Goal: Contribute content: Contribute content

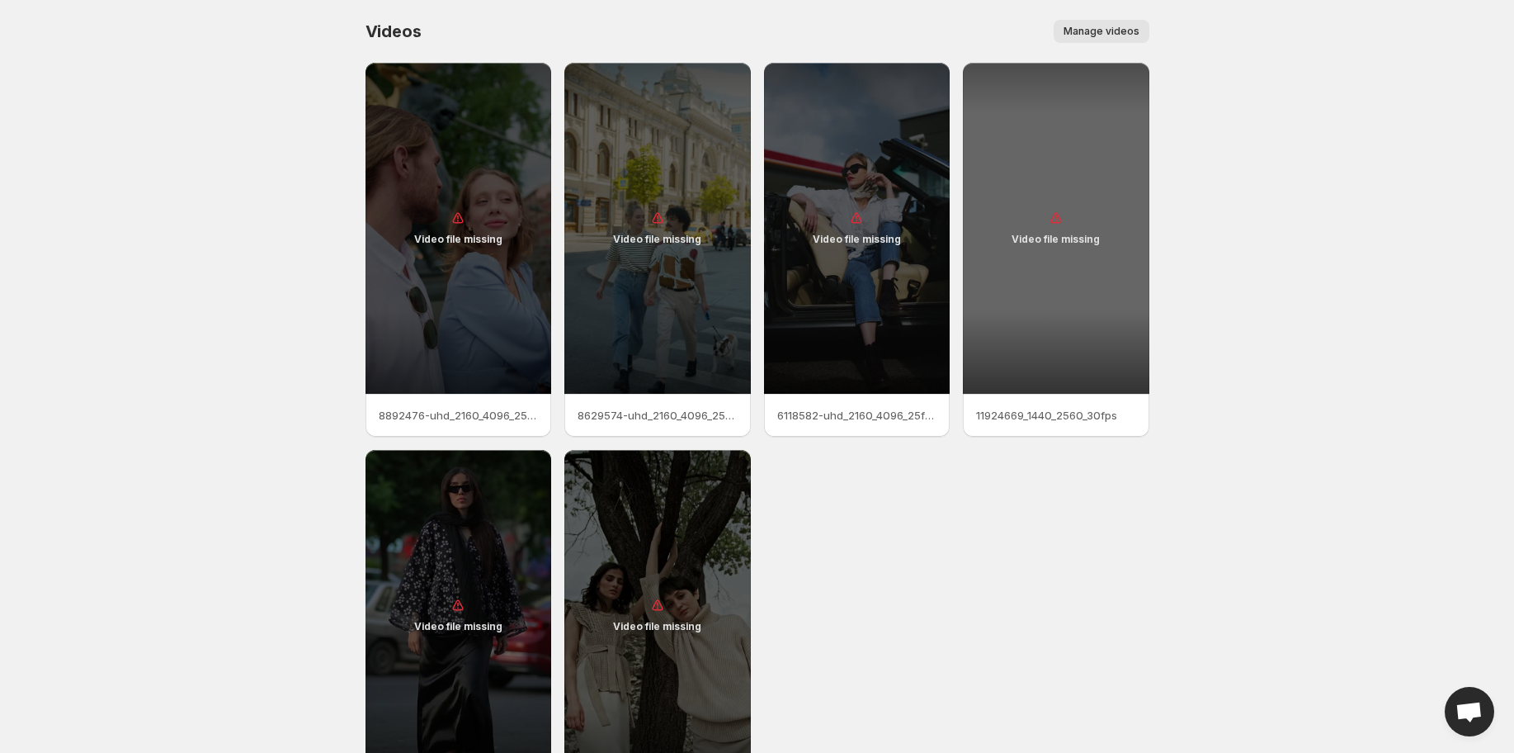
click at [1060, 346] on div "Video file missing" at bounding box center [1056, 228] width 187 height 331
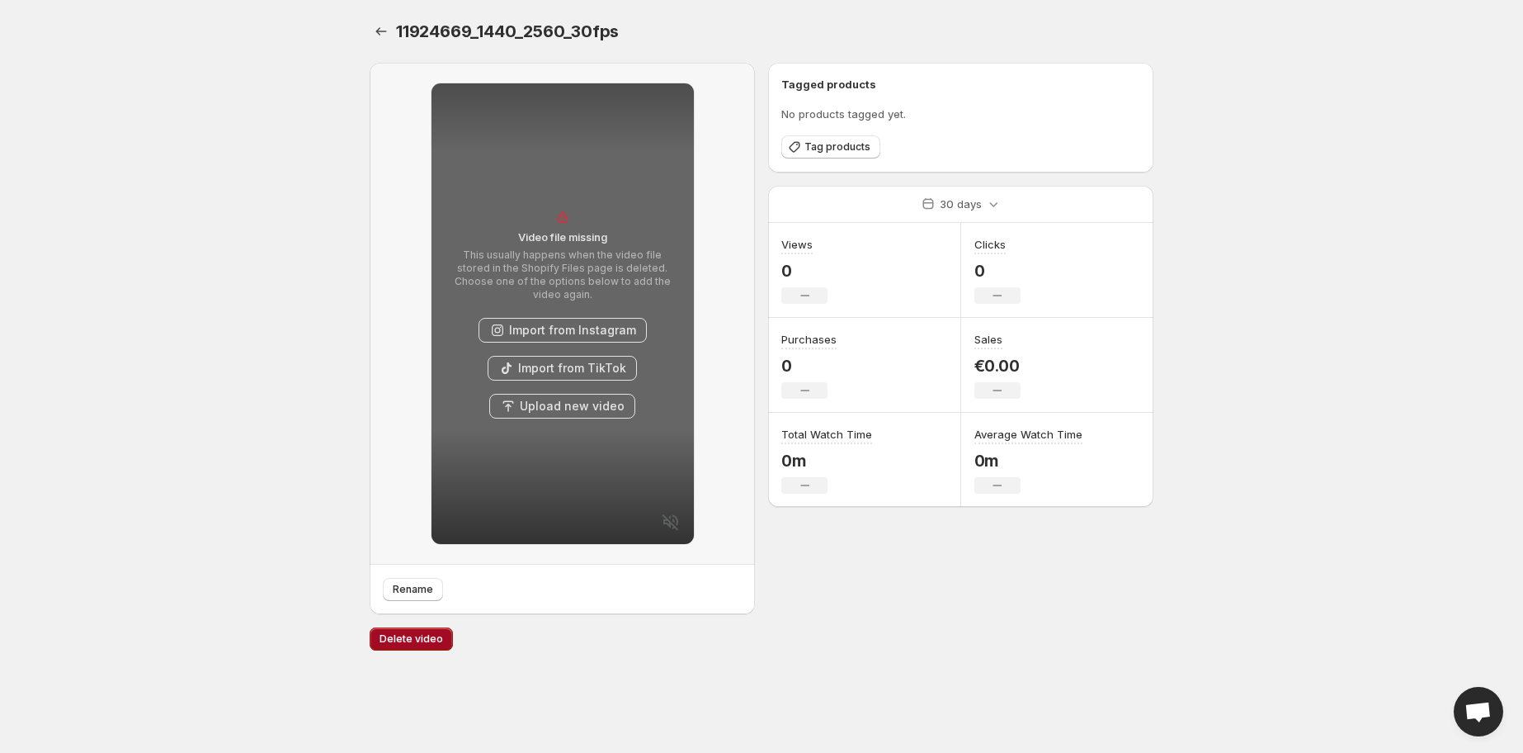
click at [416, 639] on span "Delete video" at bounding box center [412, 638] width 64 height 13
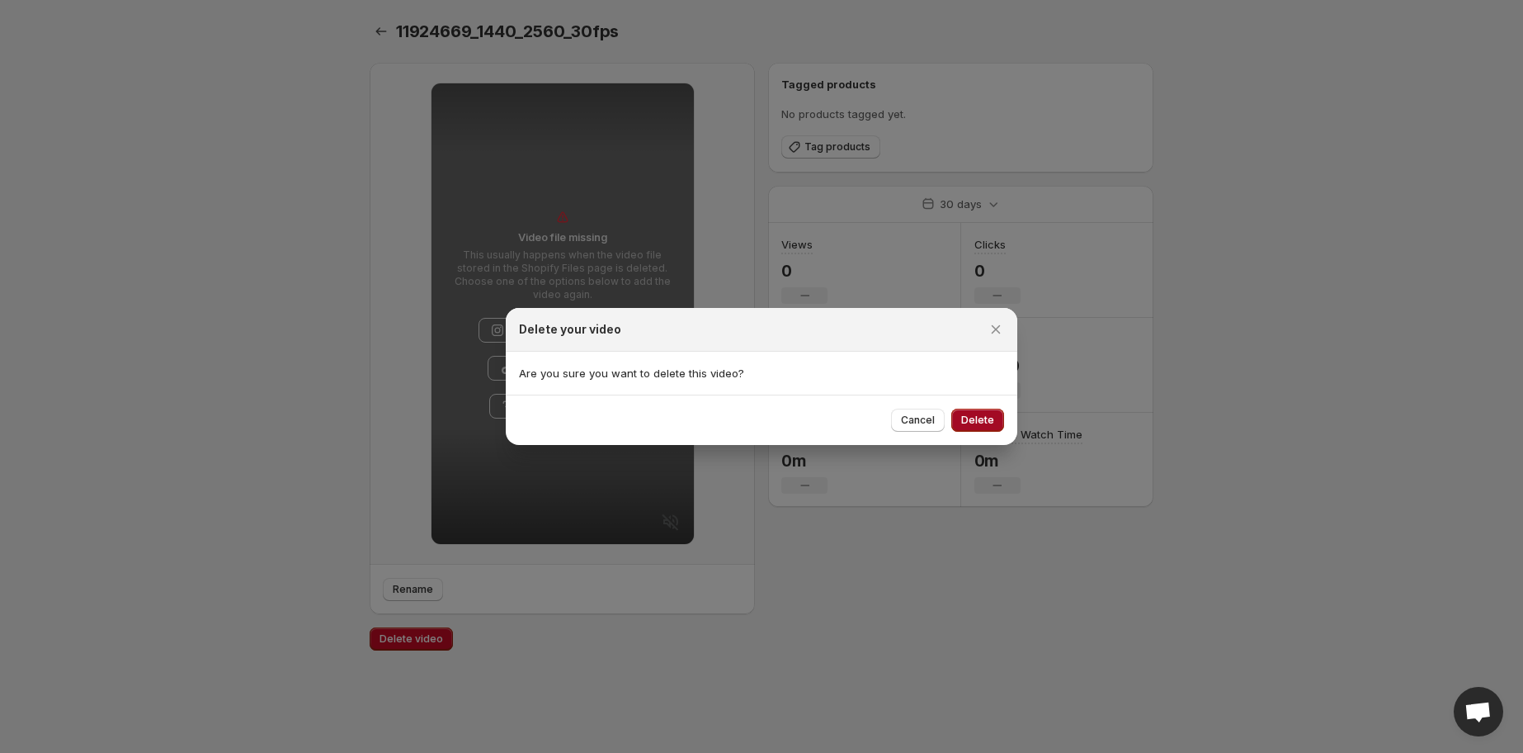
click at [980, 418] on span "Delete" at bounding box center [977, 419] width 33 height 13
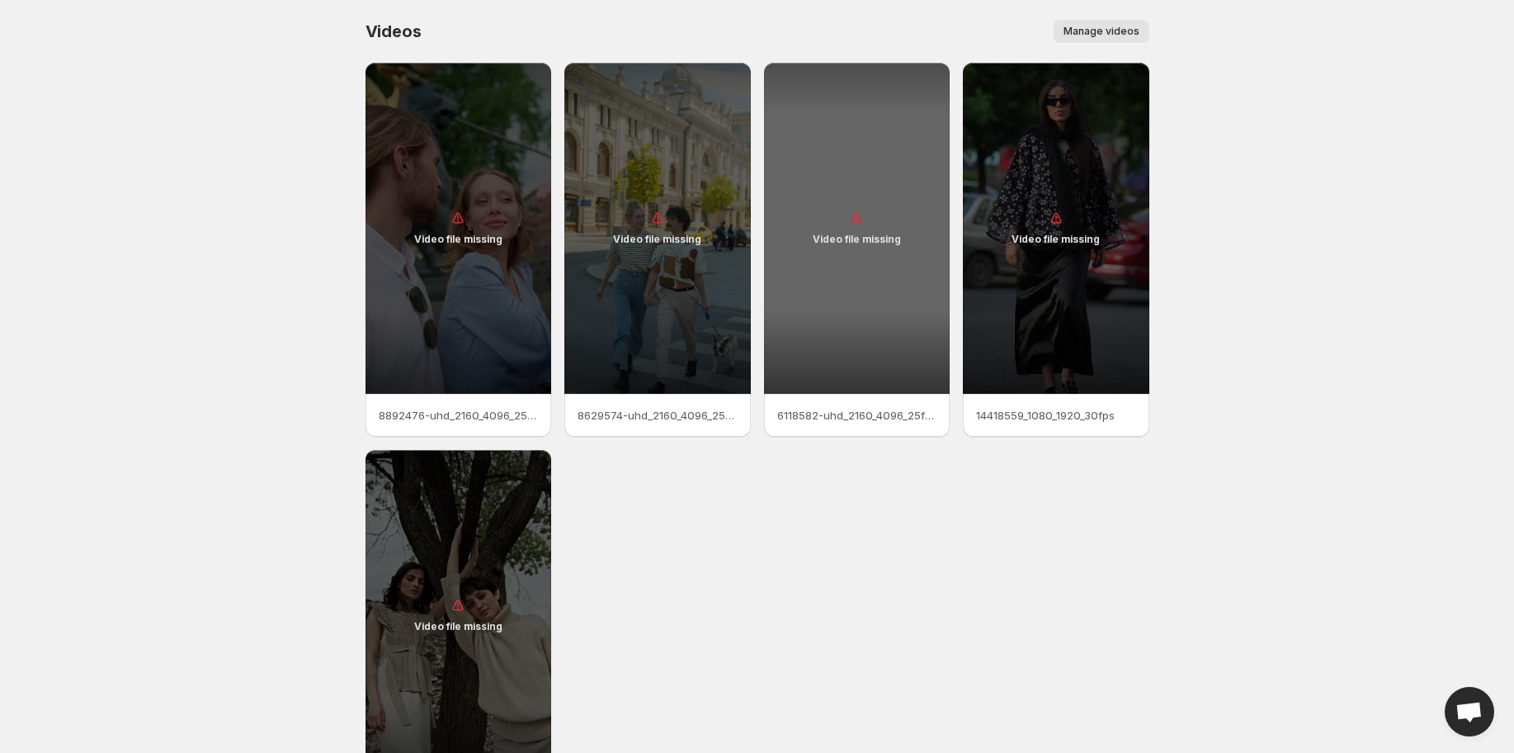
click at [788, 312] on div "Video file missing" at bounding box center [857, 228] width 187 height 331
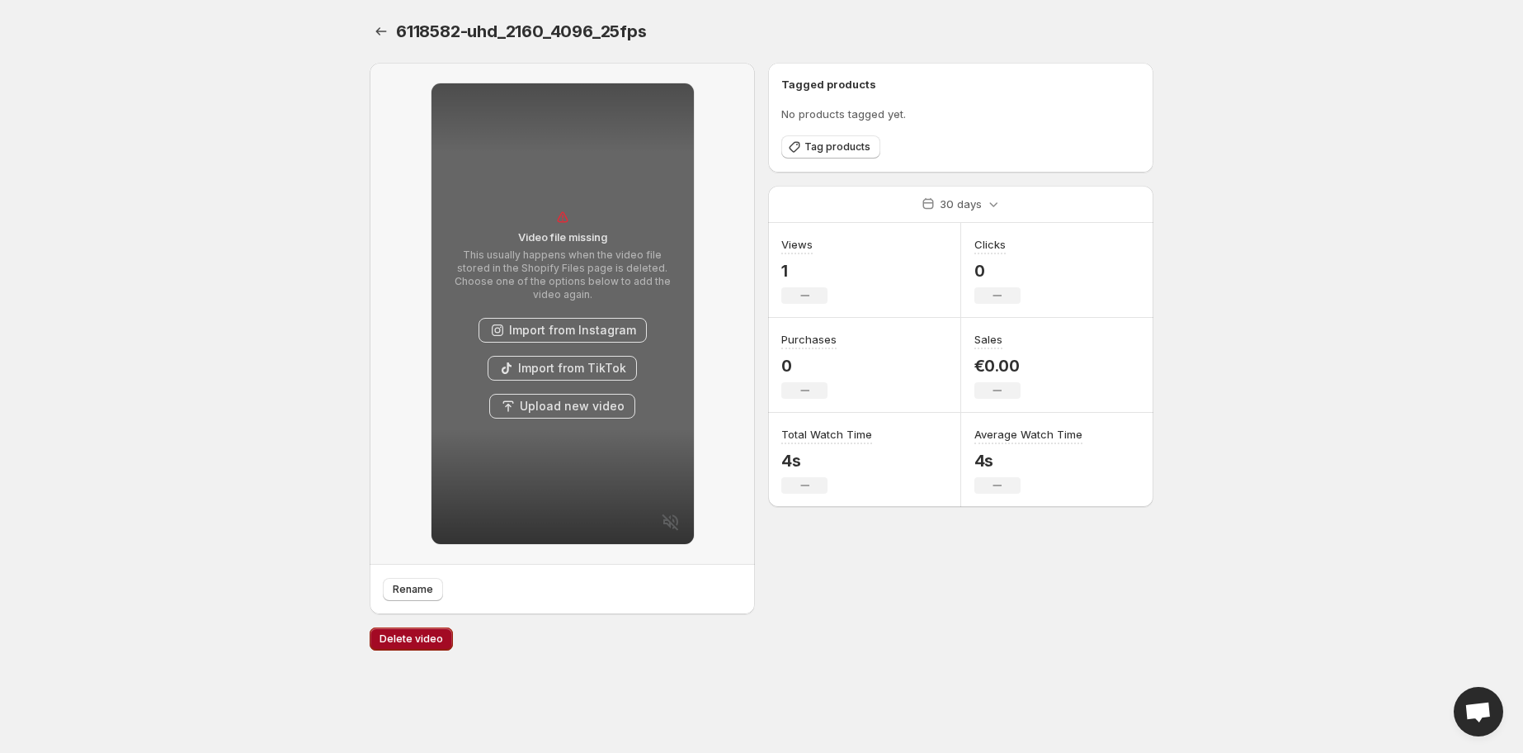
click at [394, 637] on span "Delete video" at bounding box center [412, 638] width 64 height 13
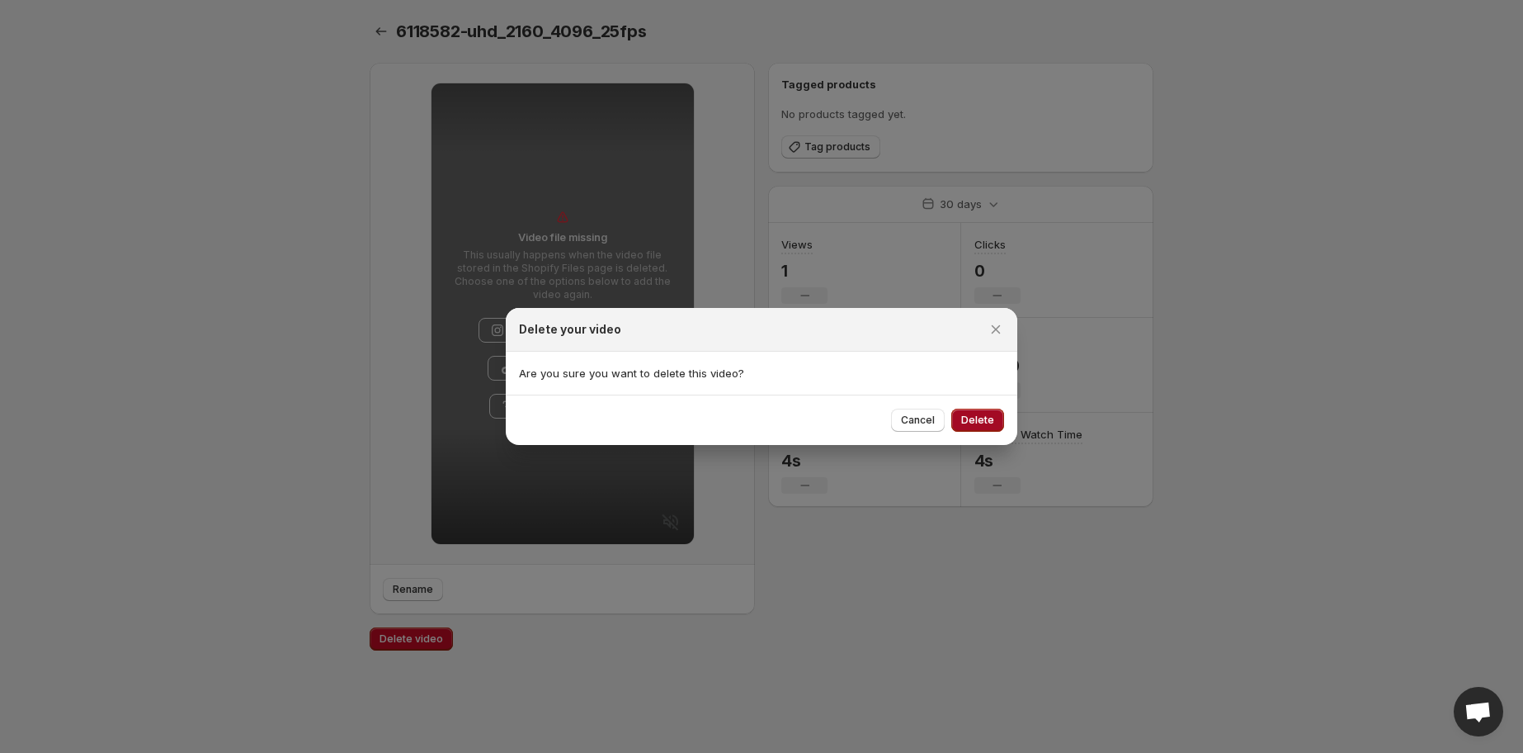
click at [997, 417] on button "Delete" at bounding box center [978, 419] width 53 height 23
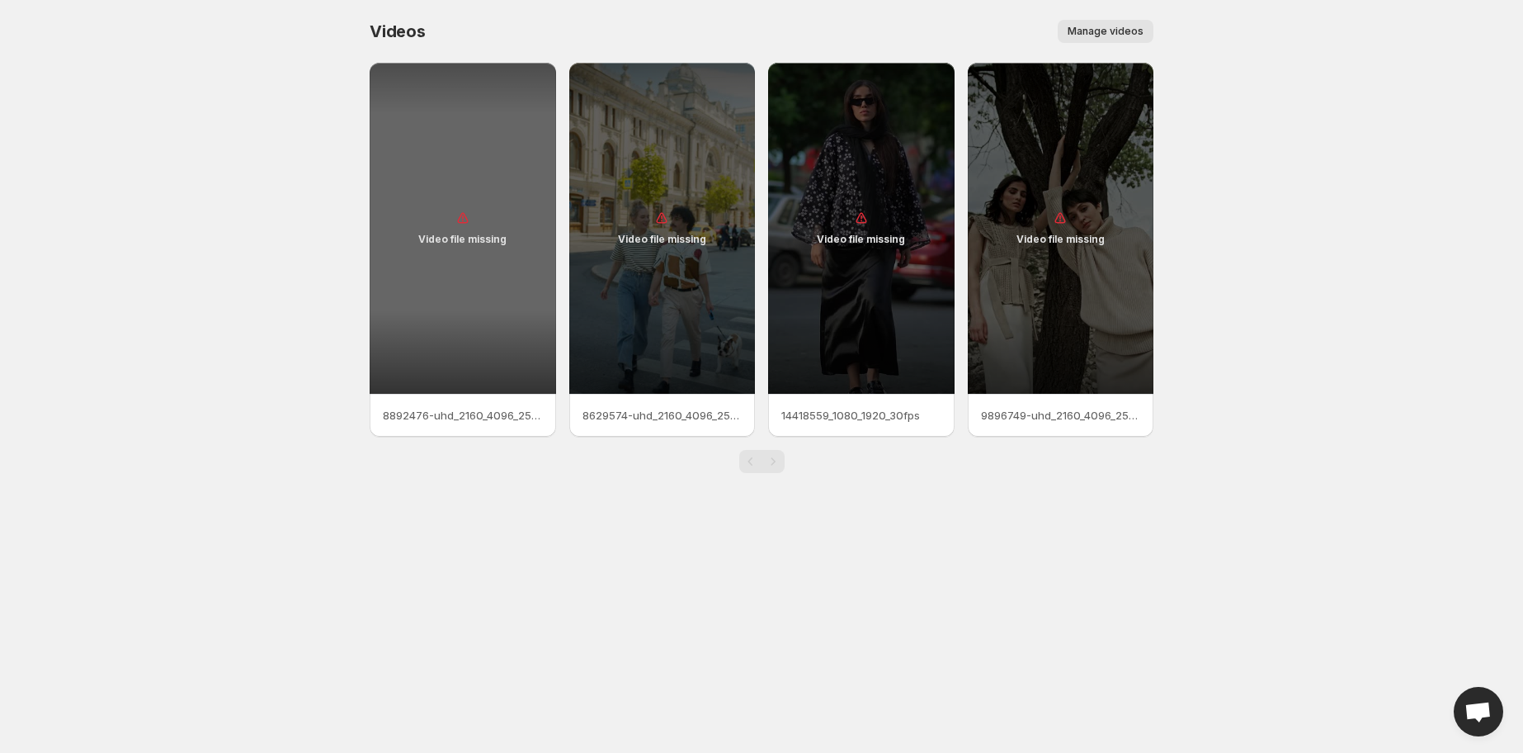
click at [505, 247] on div "Video file missing" at bounding box center [463, 228] width 187 height 331
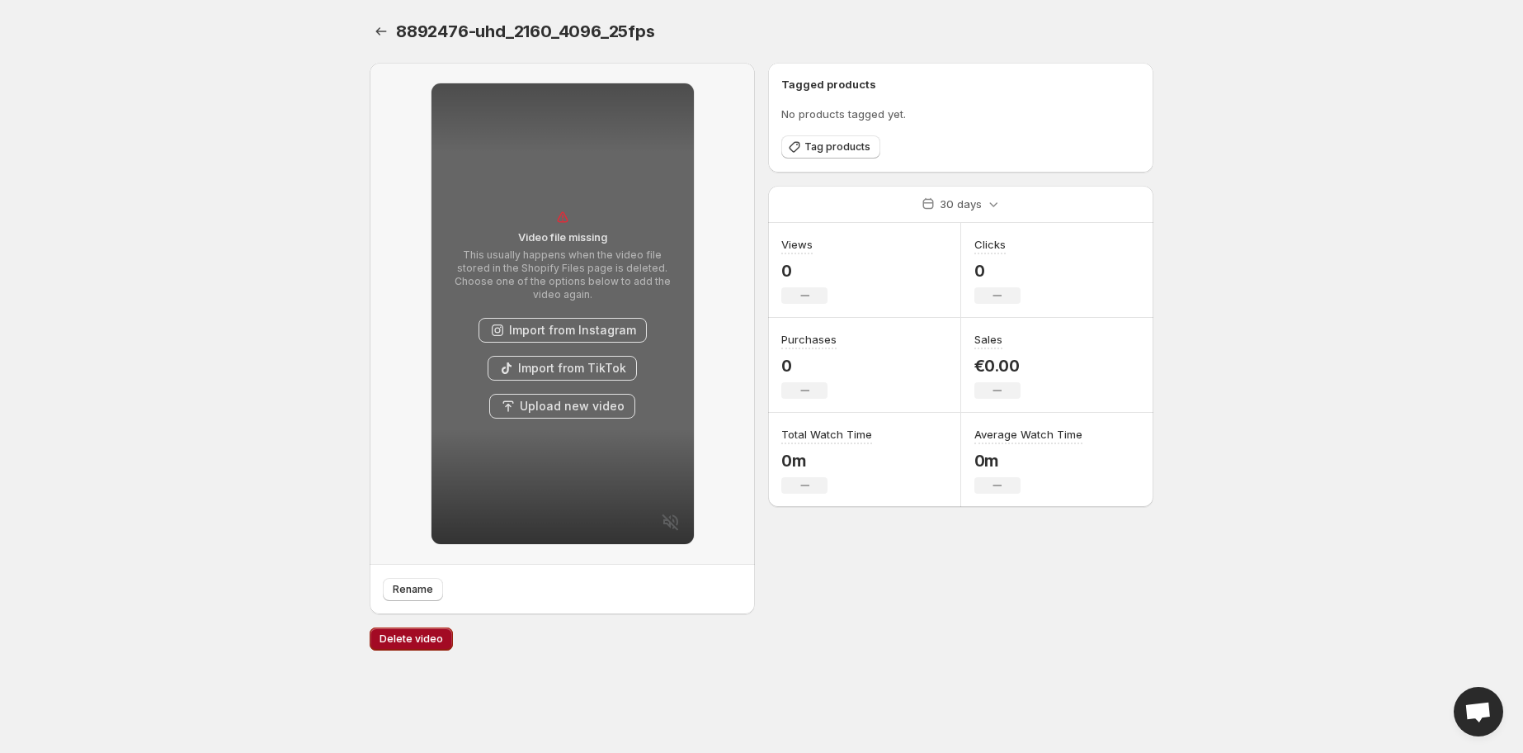
click at [422, 644] on span "Delete video" at bounding box center [412, 638] width 64 height 13
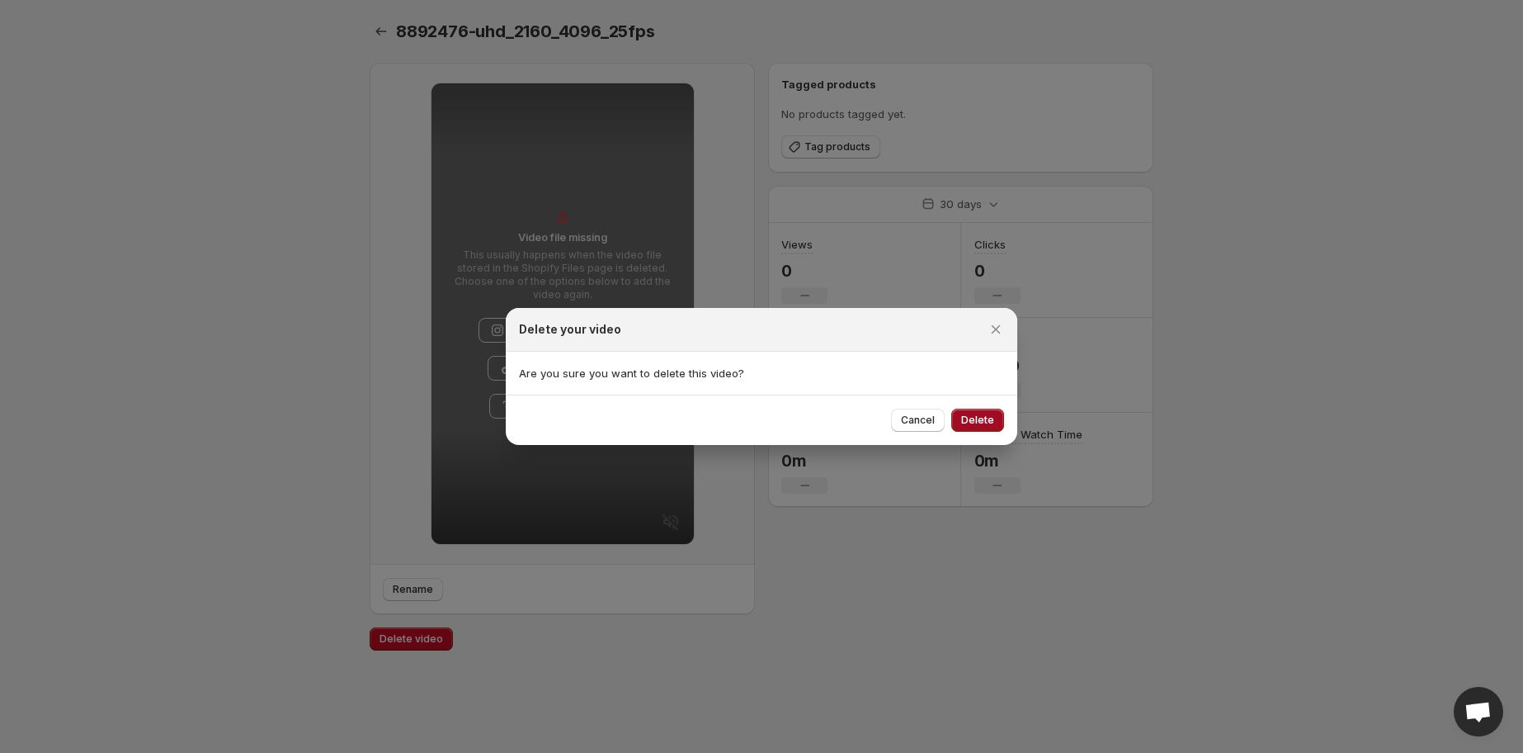
click at [970, 424] on span "Delete" at bounding box center [977, 419] width 33 height 13
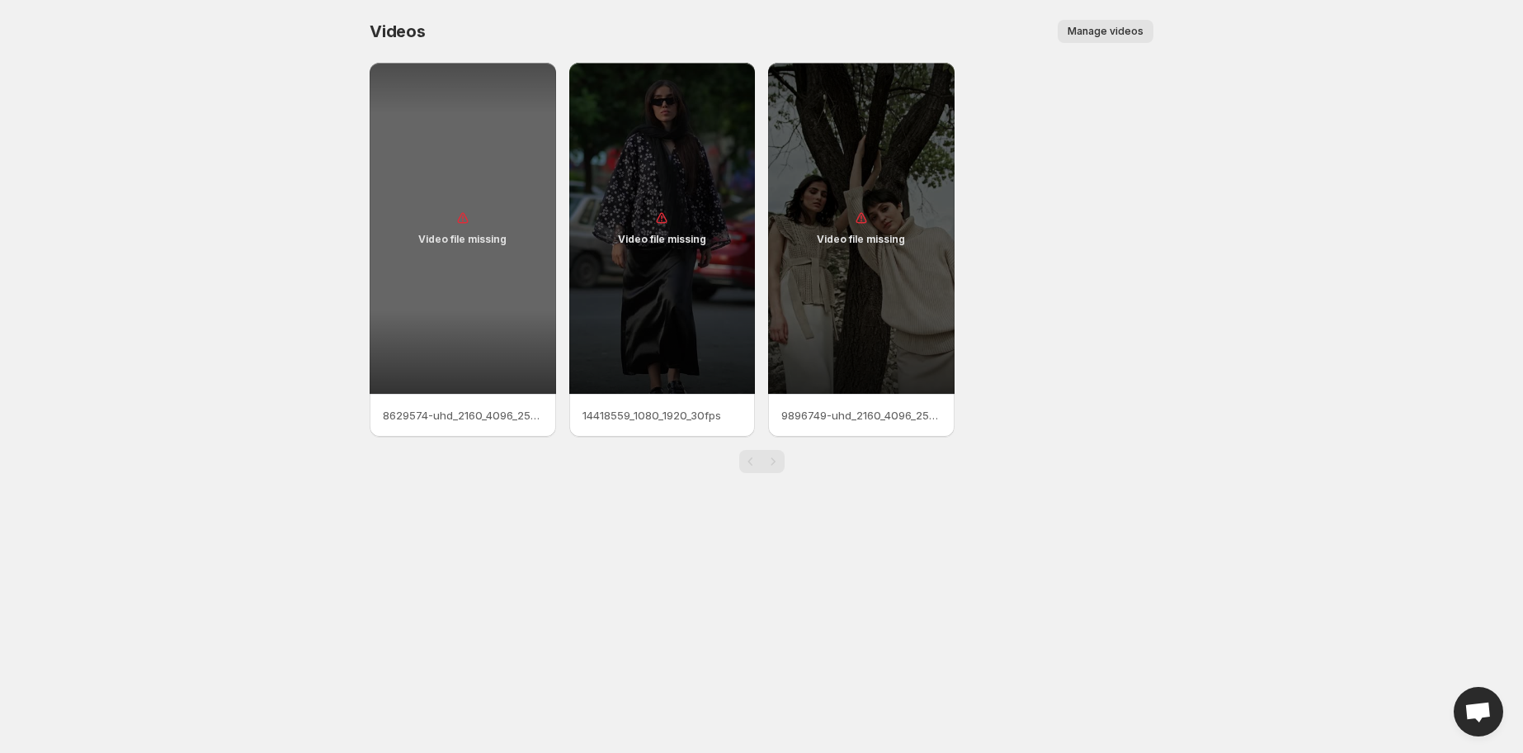
click at [447, 262] on div "Video file missing" at bounding box center [463, 228] width 187 height 331
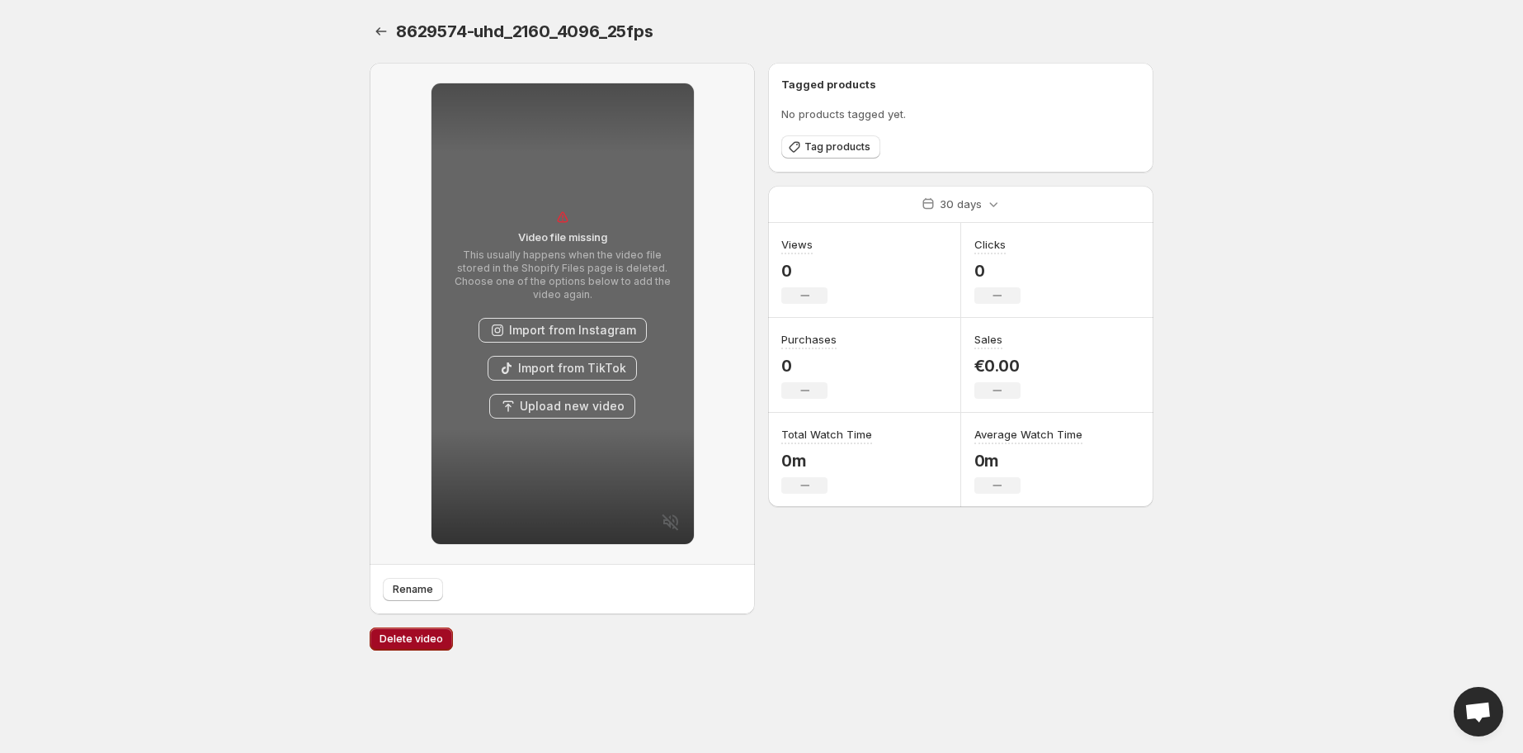
click at [426, 635] on span "Delete video" at bounding box center [412, 638] width 64 height 13
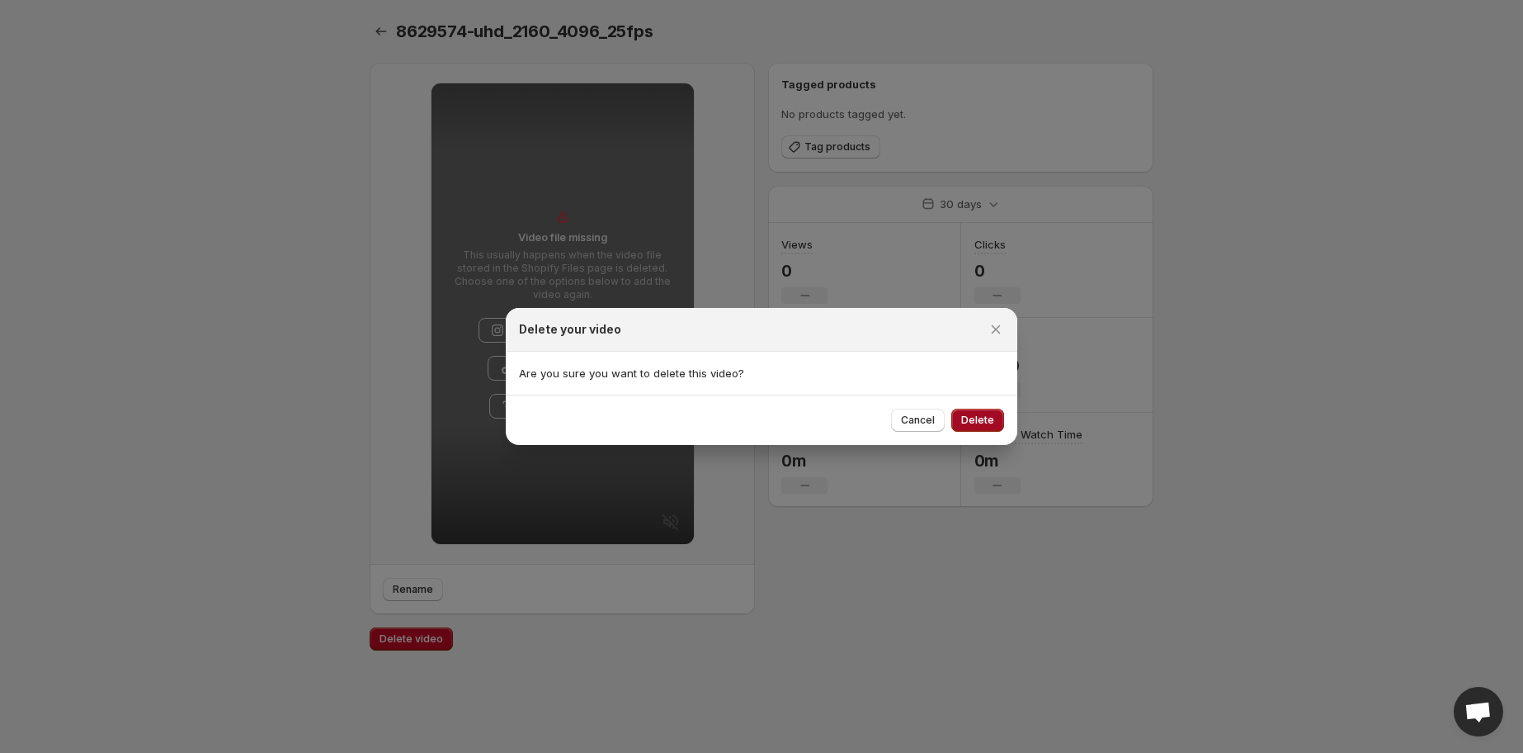
click at [987, 415] on span "Delete" at bounding box center [977, 419] width 33 height 13
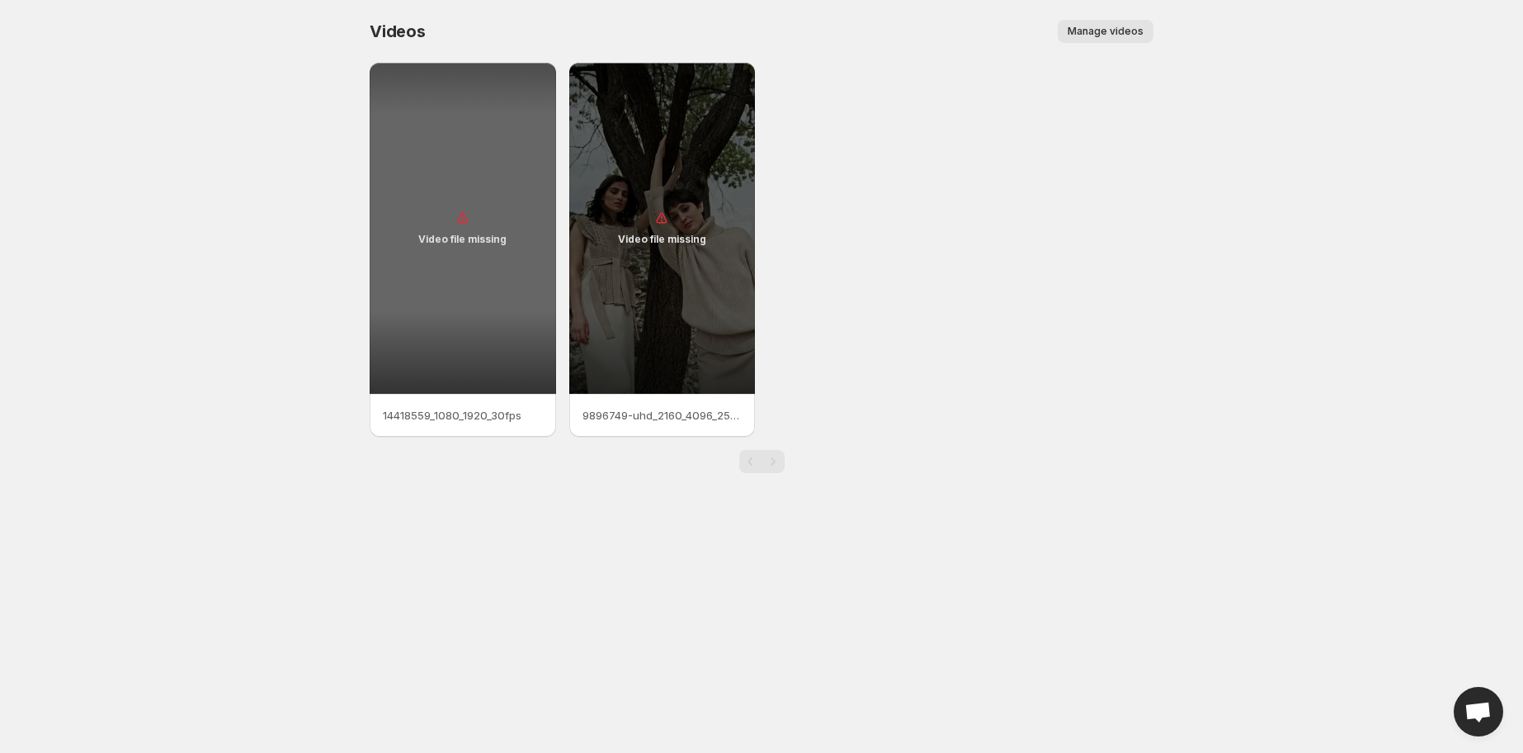
click at [493, 290] on div "Video file missing" at bounding box center [463, 228] width 187 height 331
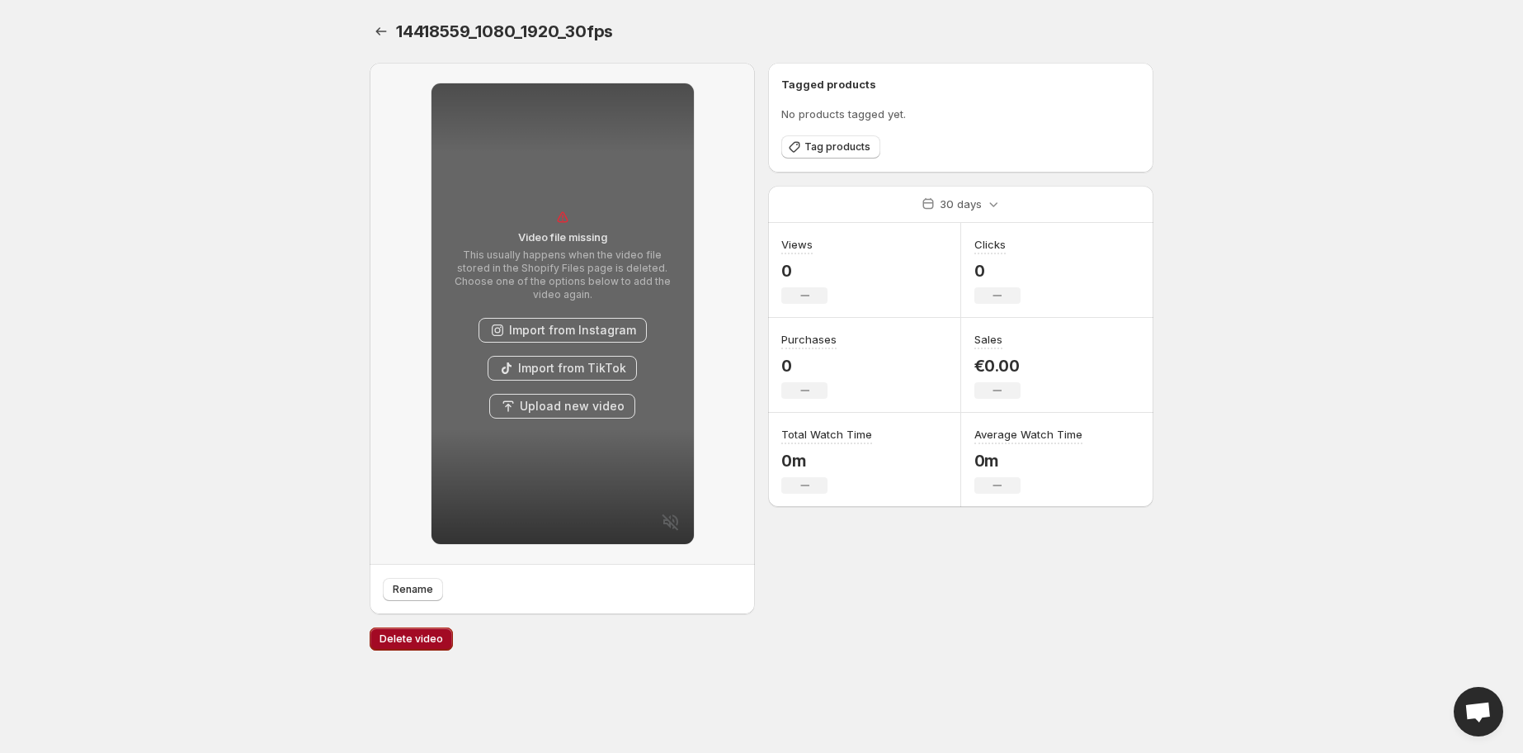
click at [408, 645] on span "Delete video" at bounding box center [412, 638] width 64 height 13
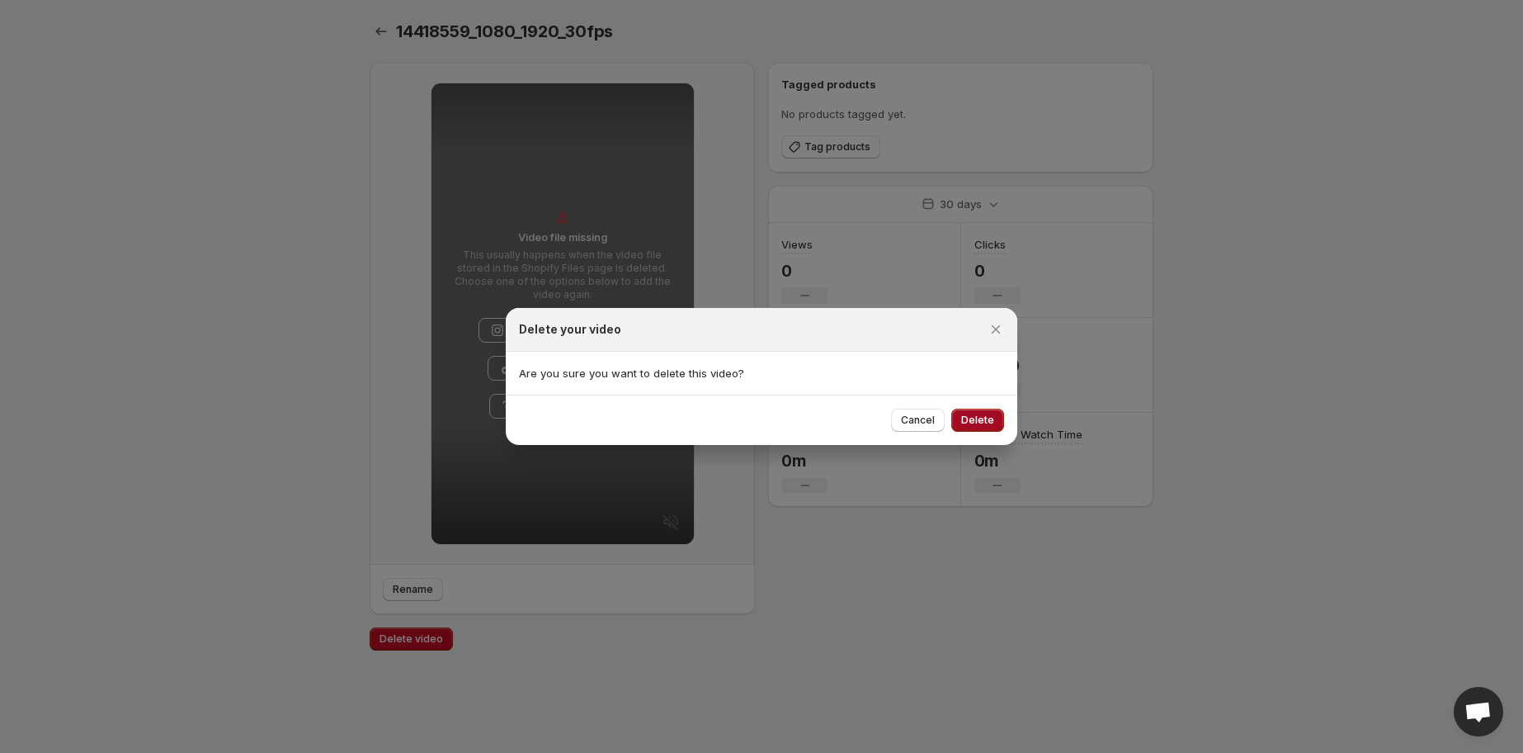
click at [968, 413] on button "Delete" at bounding box center [978, 419] width 53 height 23
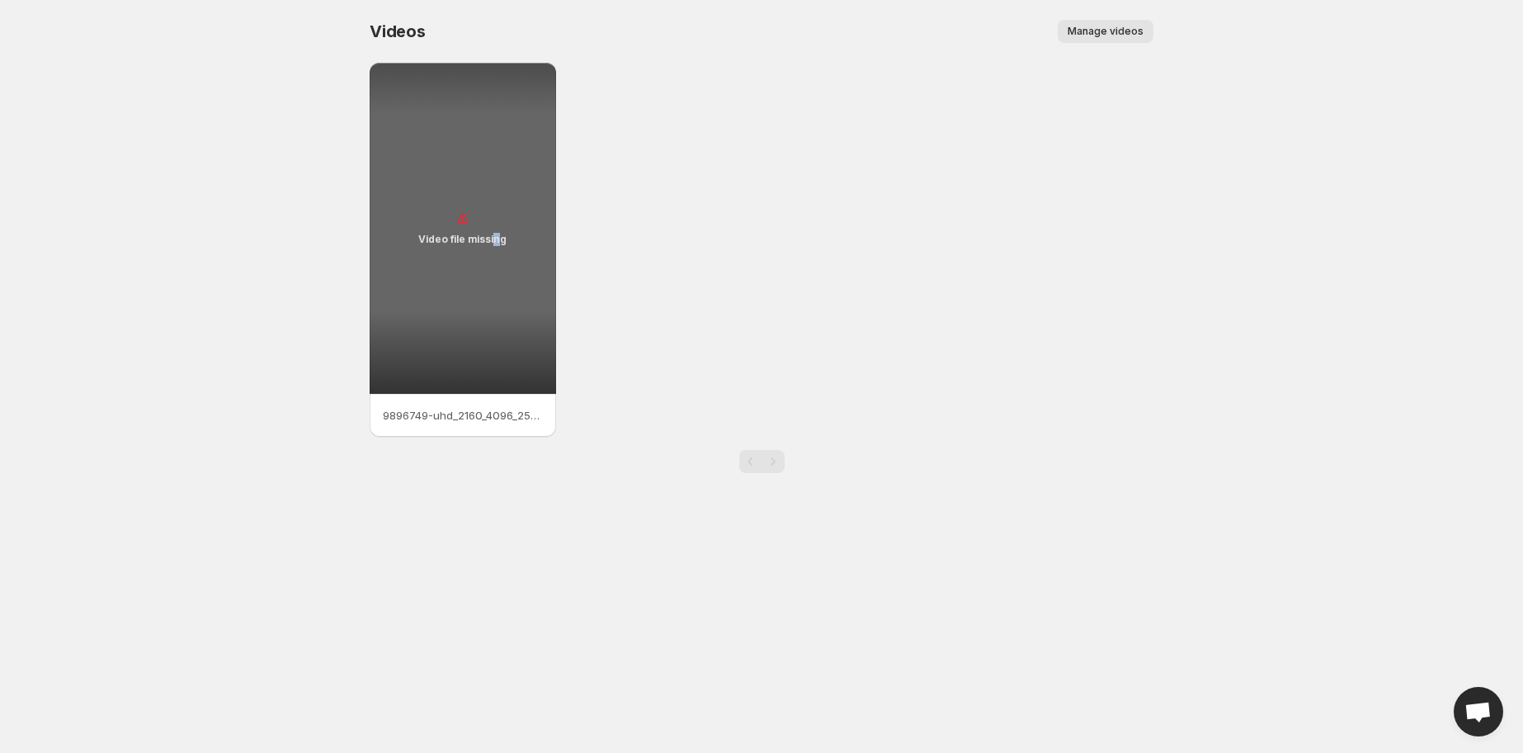
click at [497, 286] on div "Video file missing" at bounding box center [463, 228] width 187 height 331
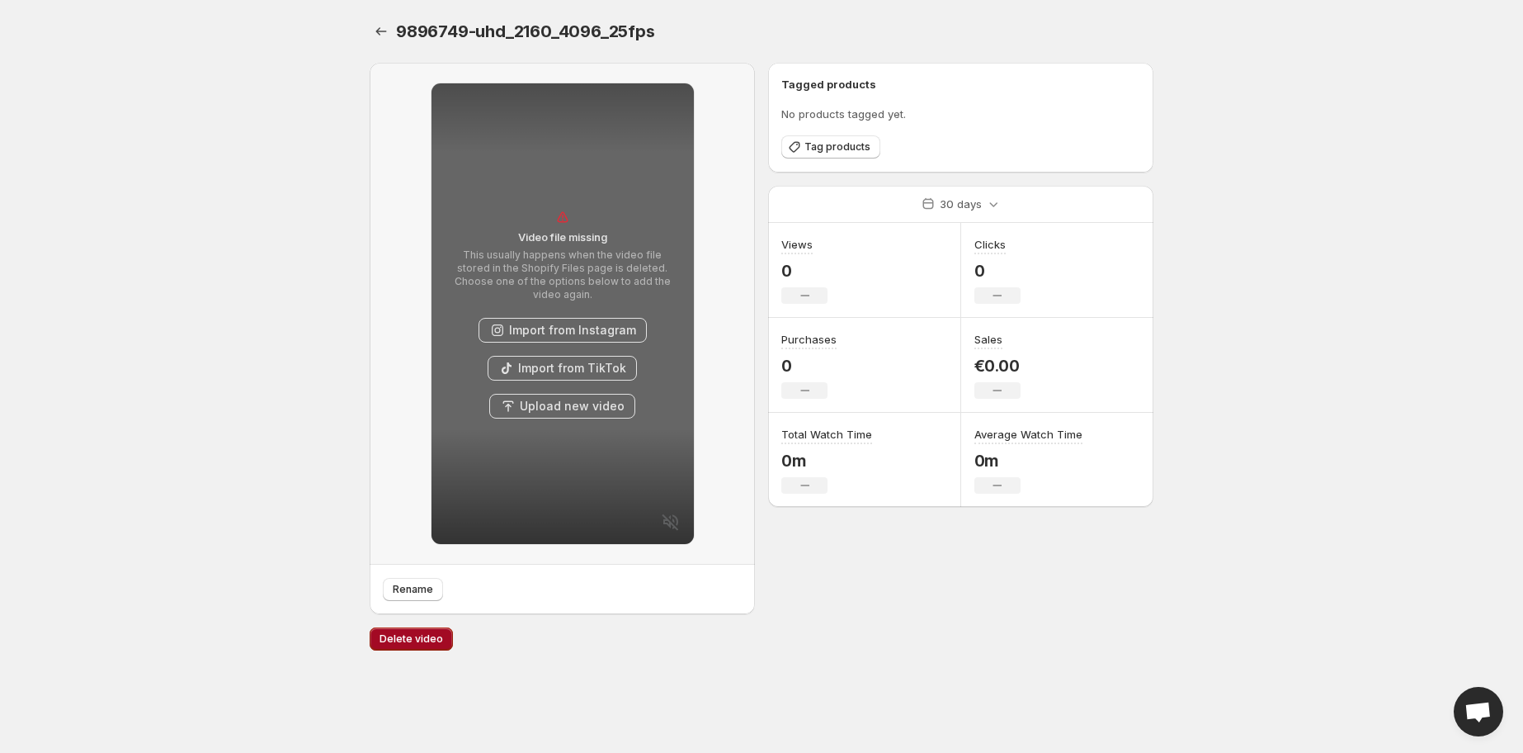
click at [416, 644] on span "Delete video" at bounding box center [412, 638] width 64 height 13
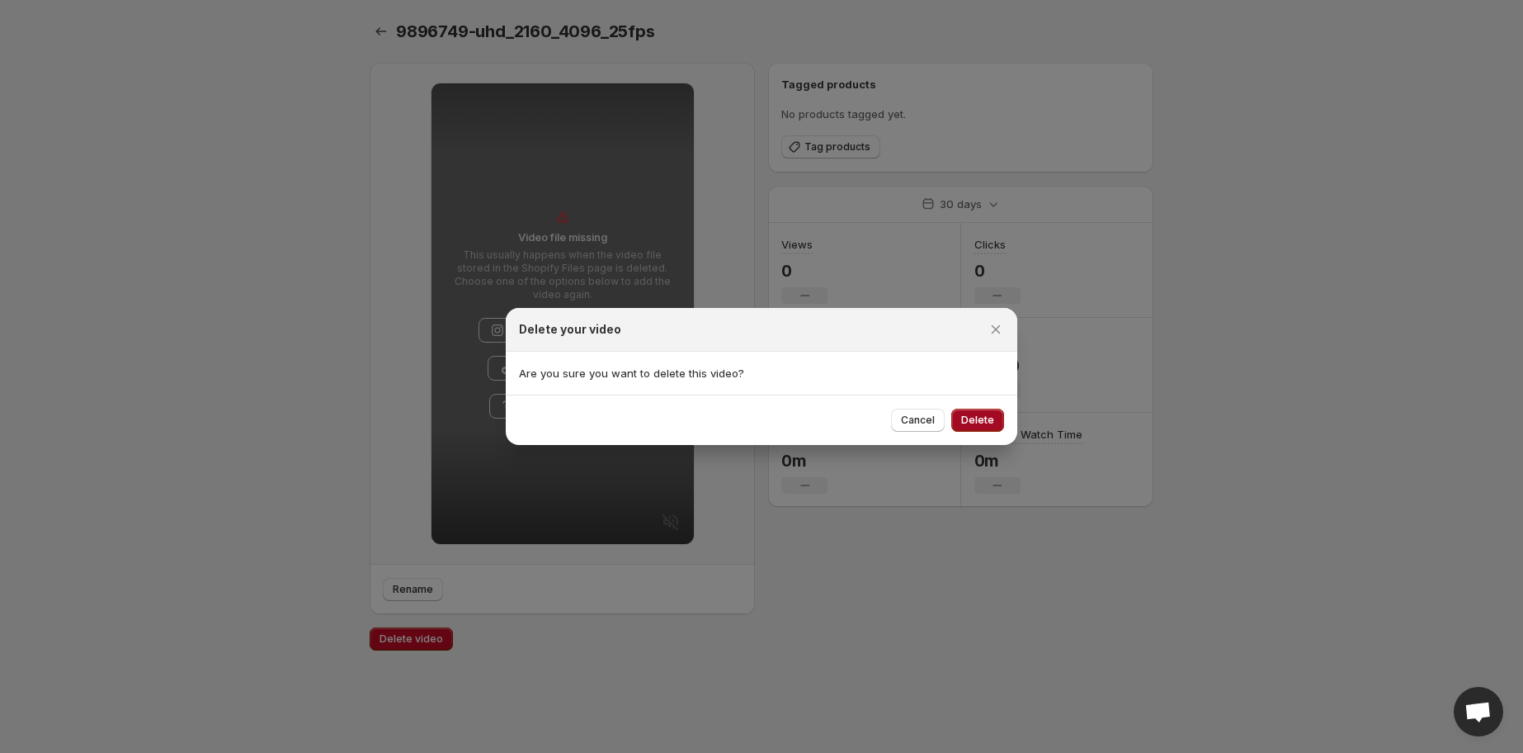
click at [977, 414] on span "Delete" at bounding box center [977, 419] width 33 height 13
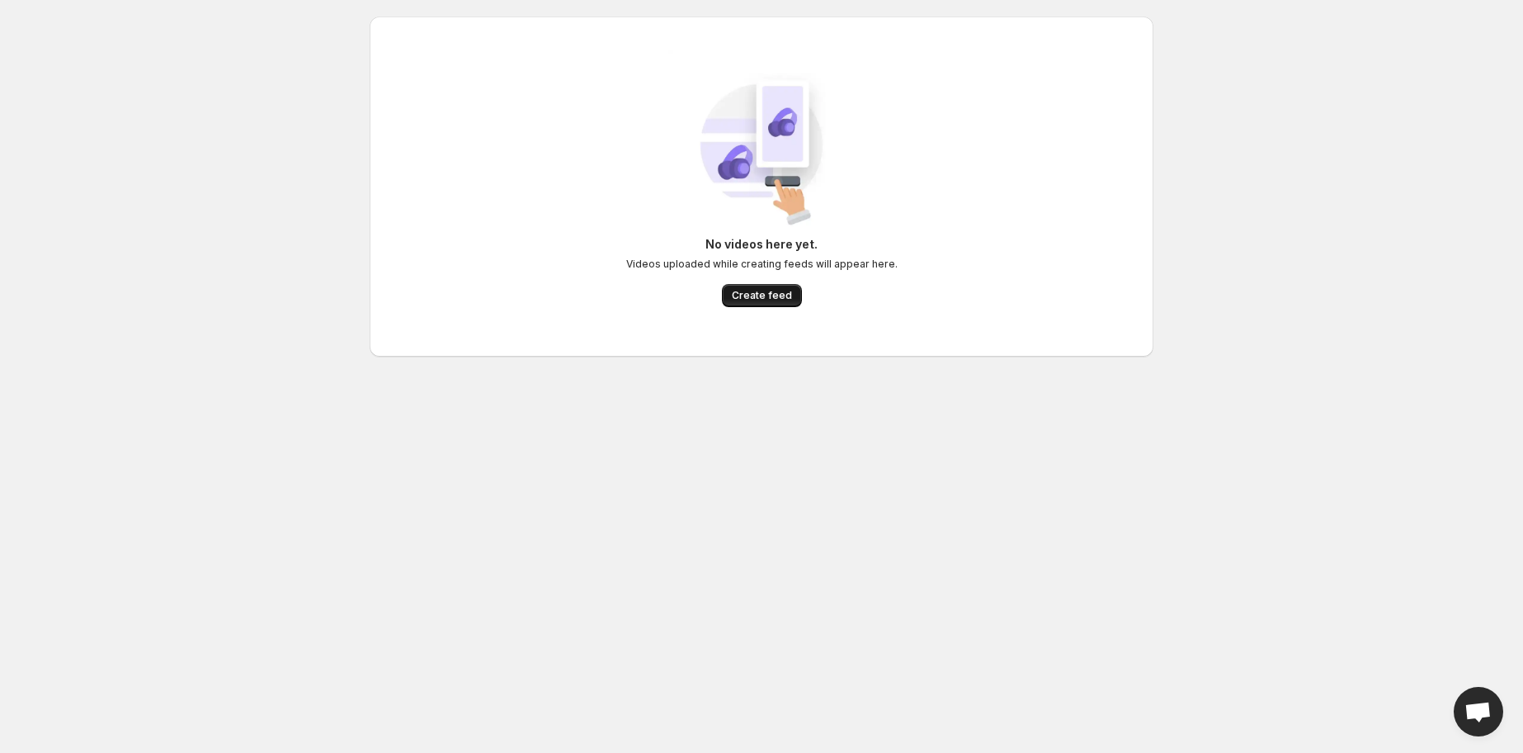
click at [753, 290] on span "Create feed" at bounding box center [762, 295] width 60 height 13
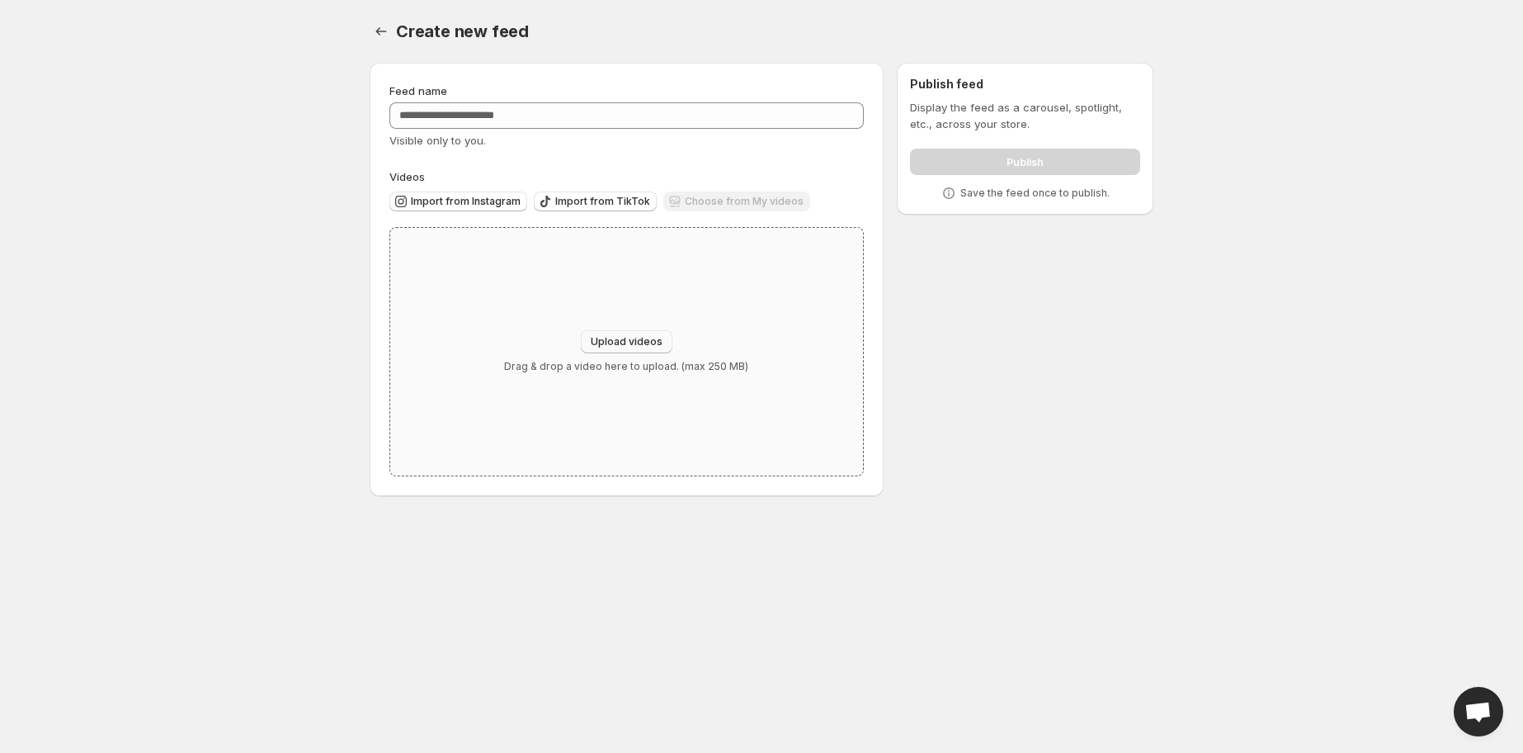
click at [615, 331] on button "Upload videos" at bounding box center [627, 341] width 92 height 23
type input "**********"
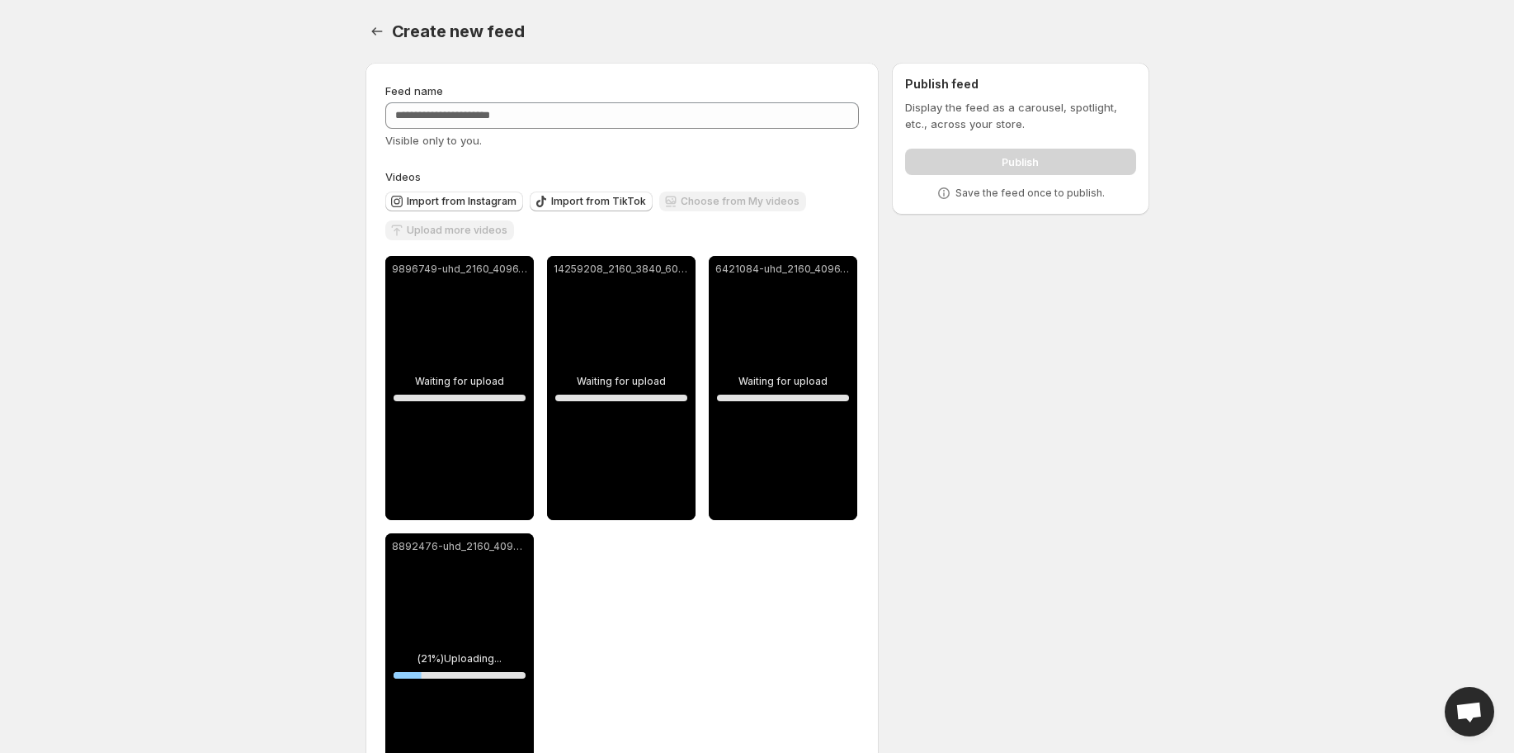
scroll to position [84, 0]
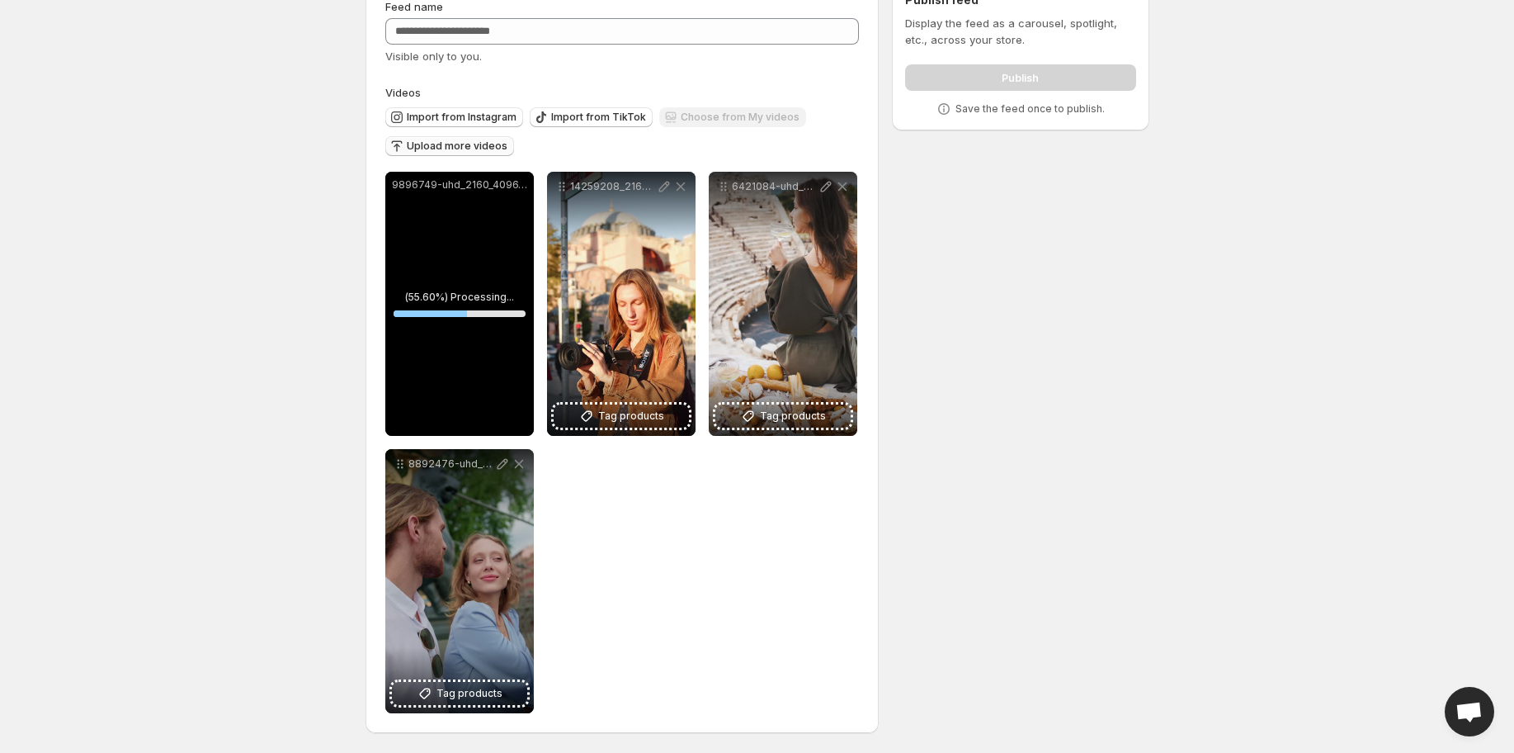
click at [450, 143] on span "Upload more videos" at bounding box center [457, 145] width 101 height 13
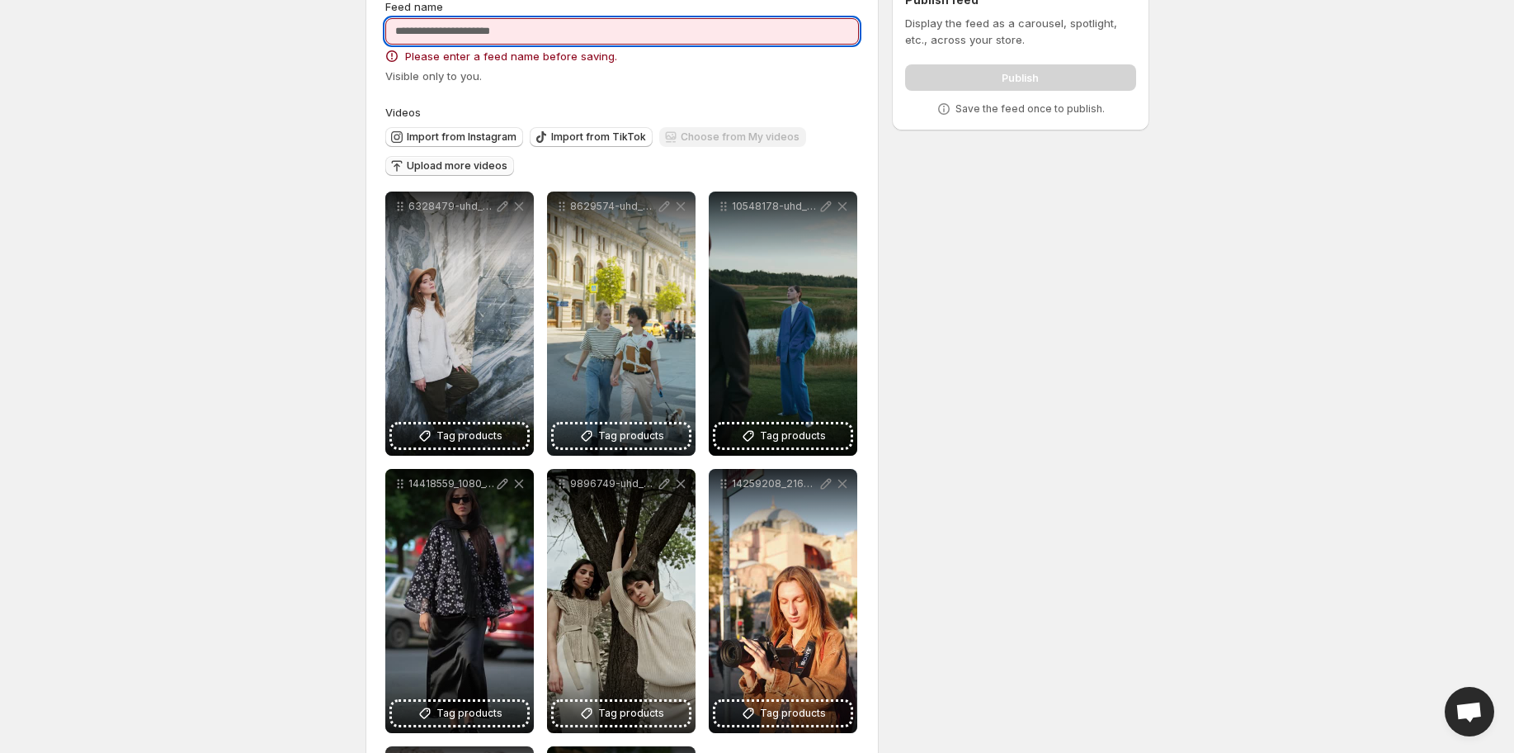
click at [547, 26] on input "Feed name" at bounding box center [622, 31] width 475 height 26
type input "**********"
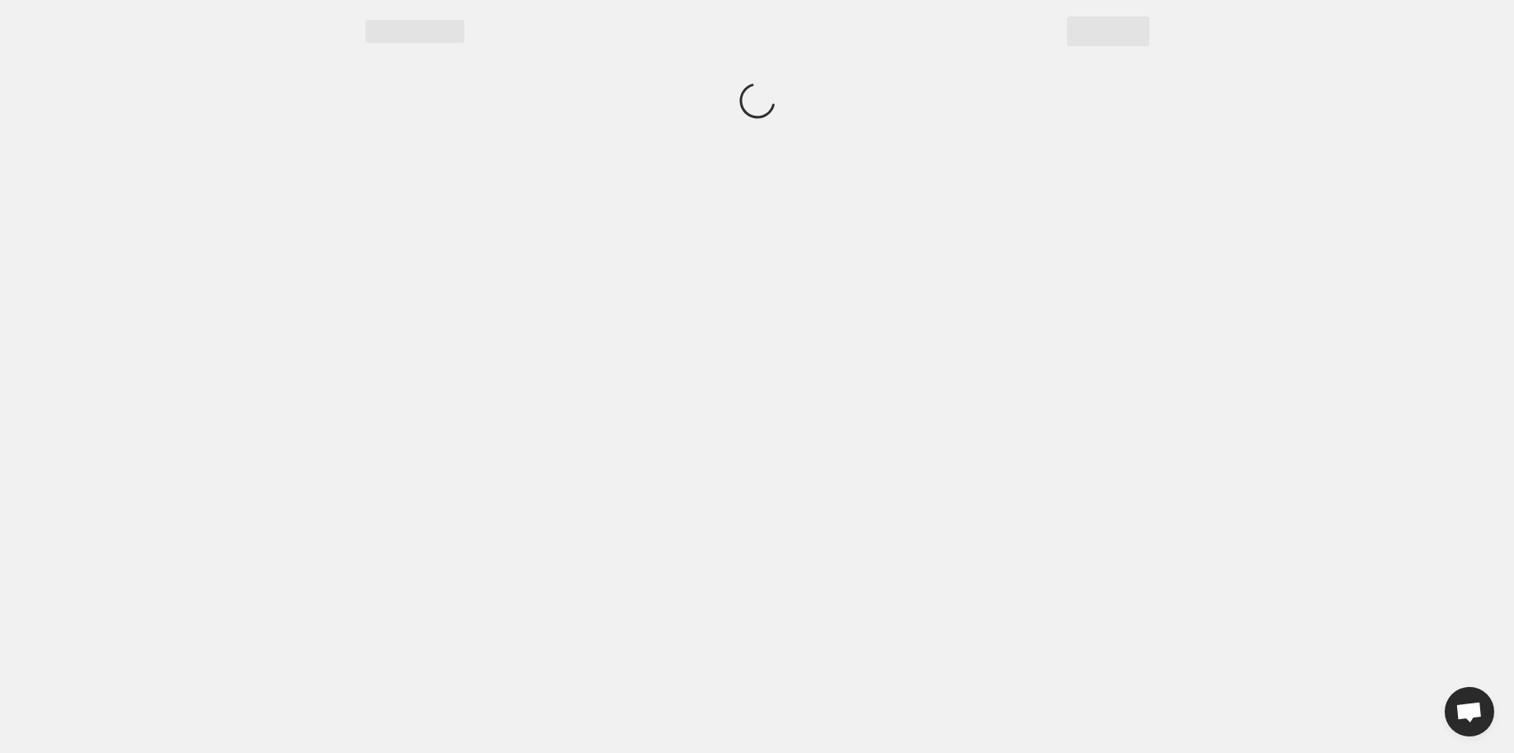
scroll to position [0, 0]
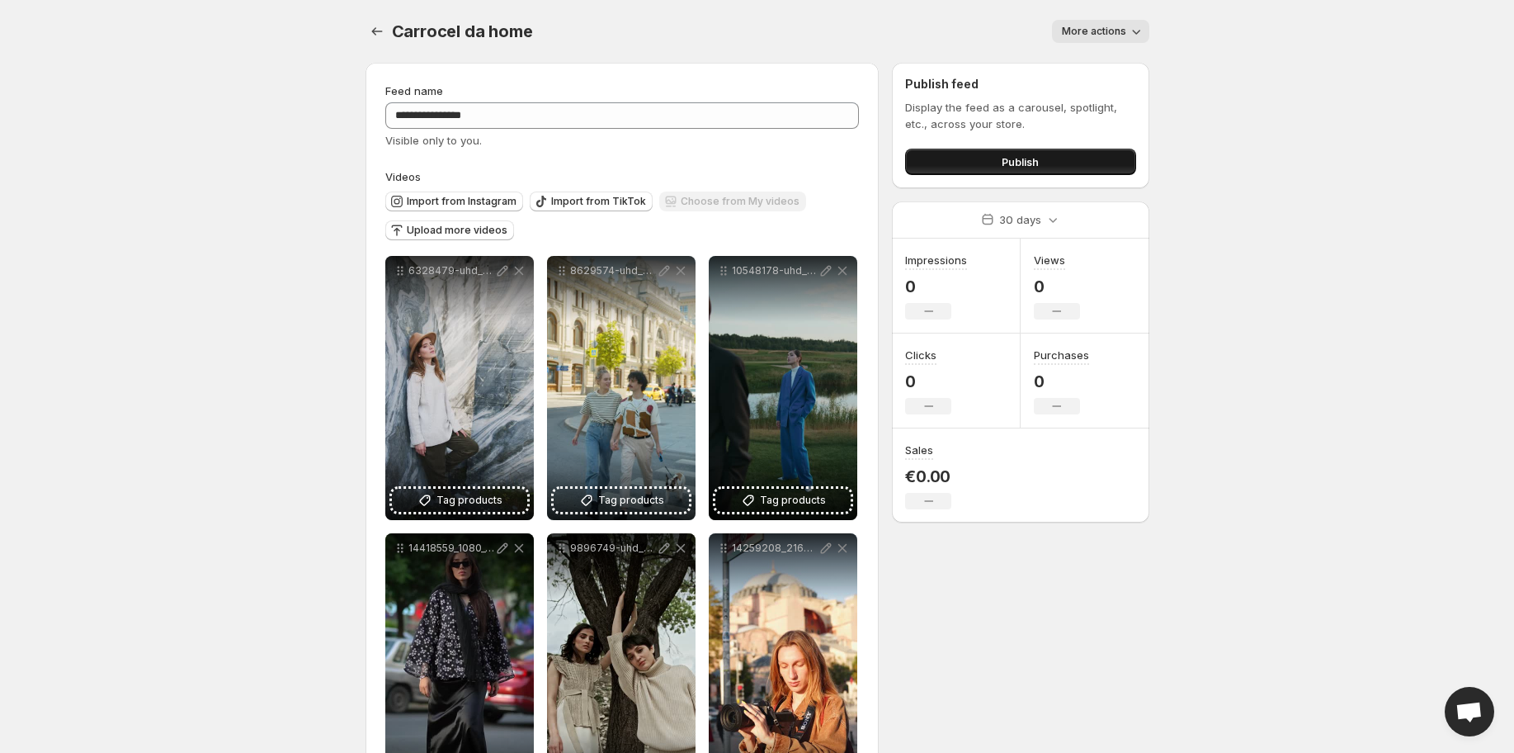
click at [1035, 158] on span "Publish" at bounding box center [1020, 161] width 37 height 17
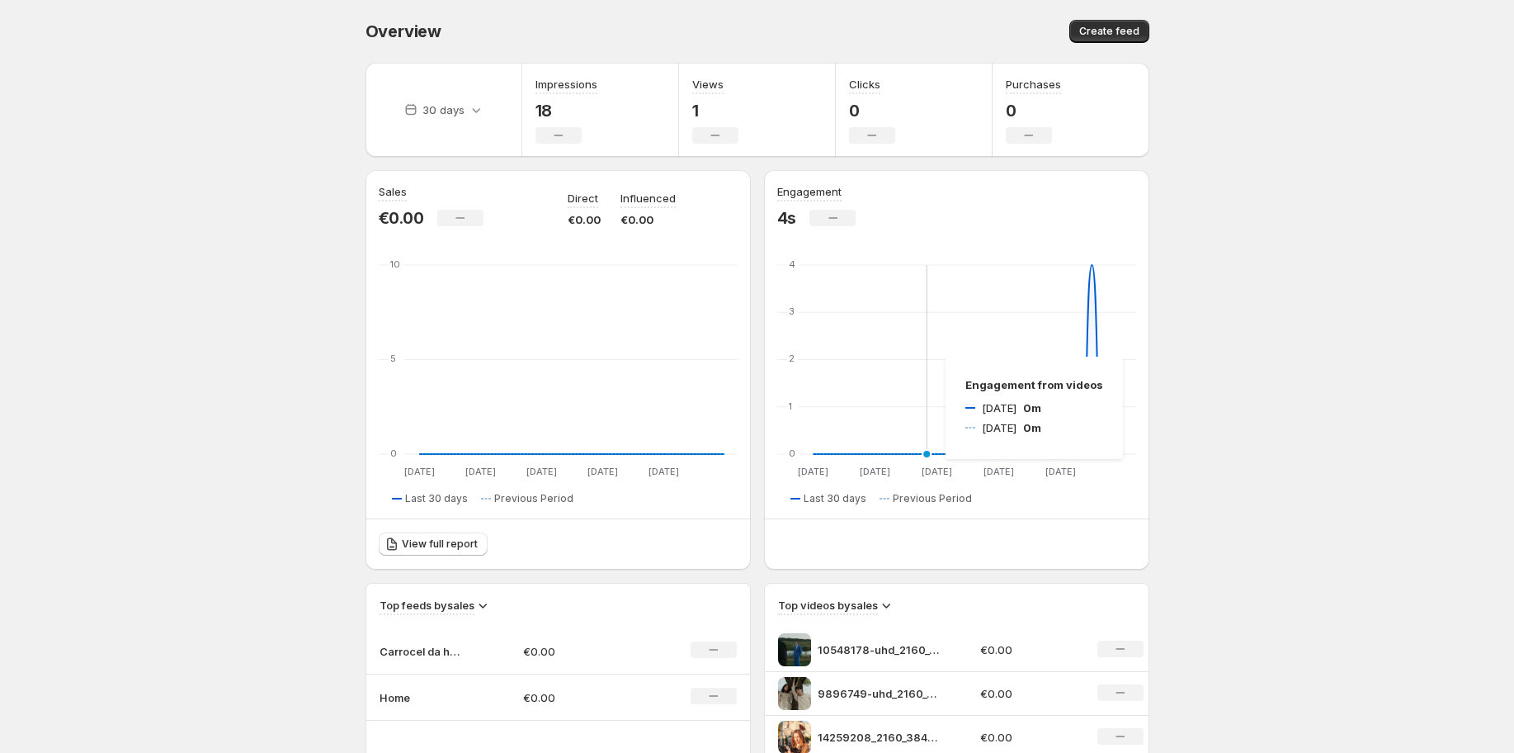
scroll to position [458, 0]
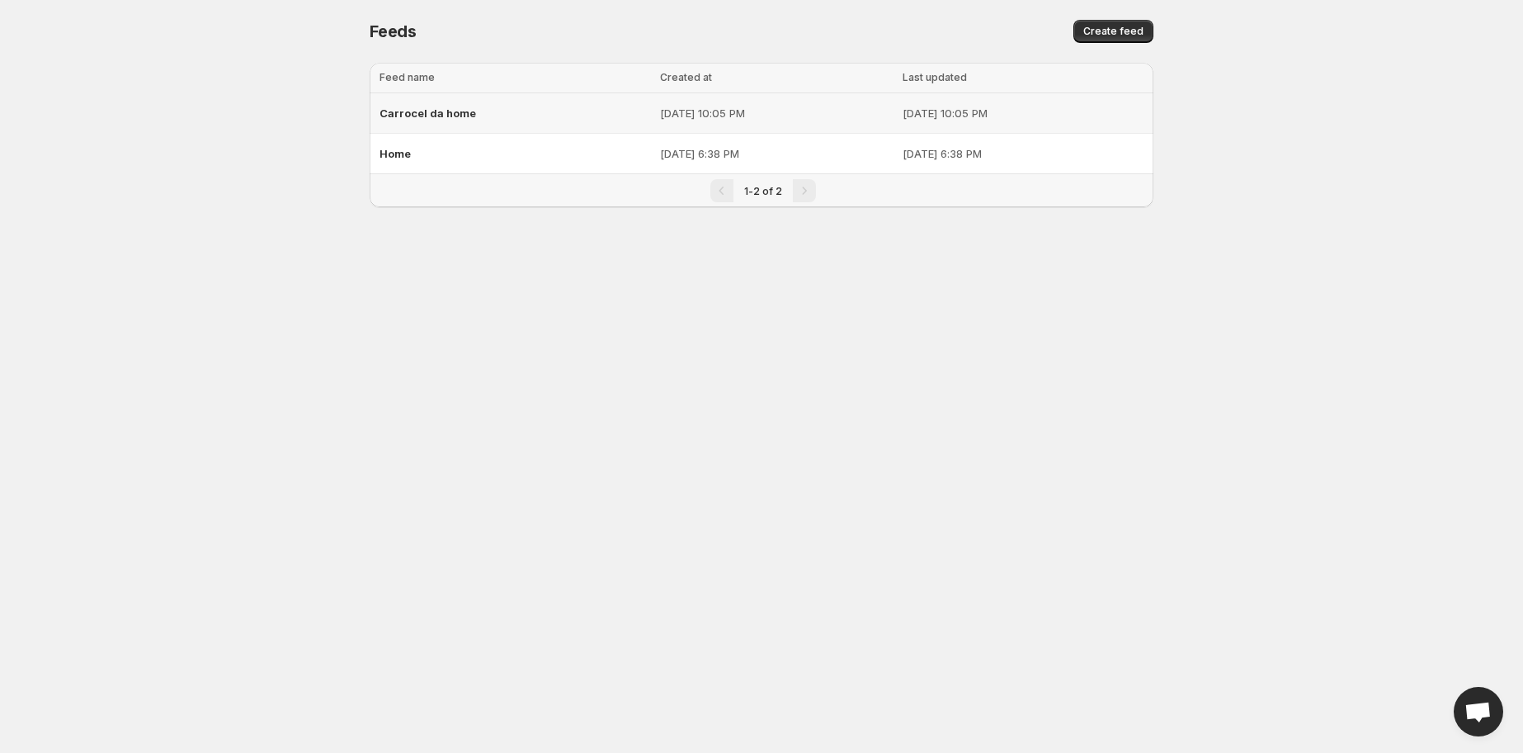
click at [513, 114] on div "Carrocel da home" at bounding box center [515, 113] width 271 height 30
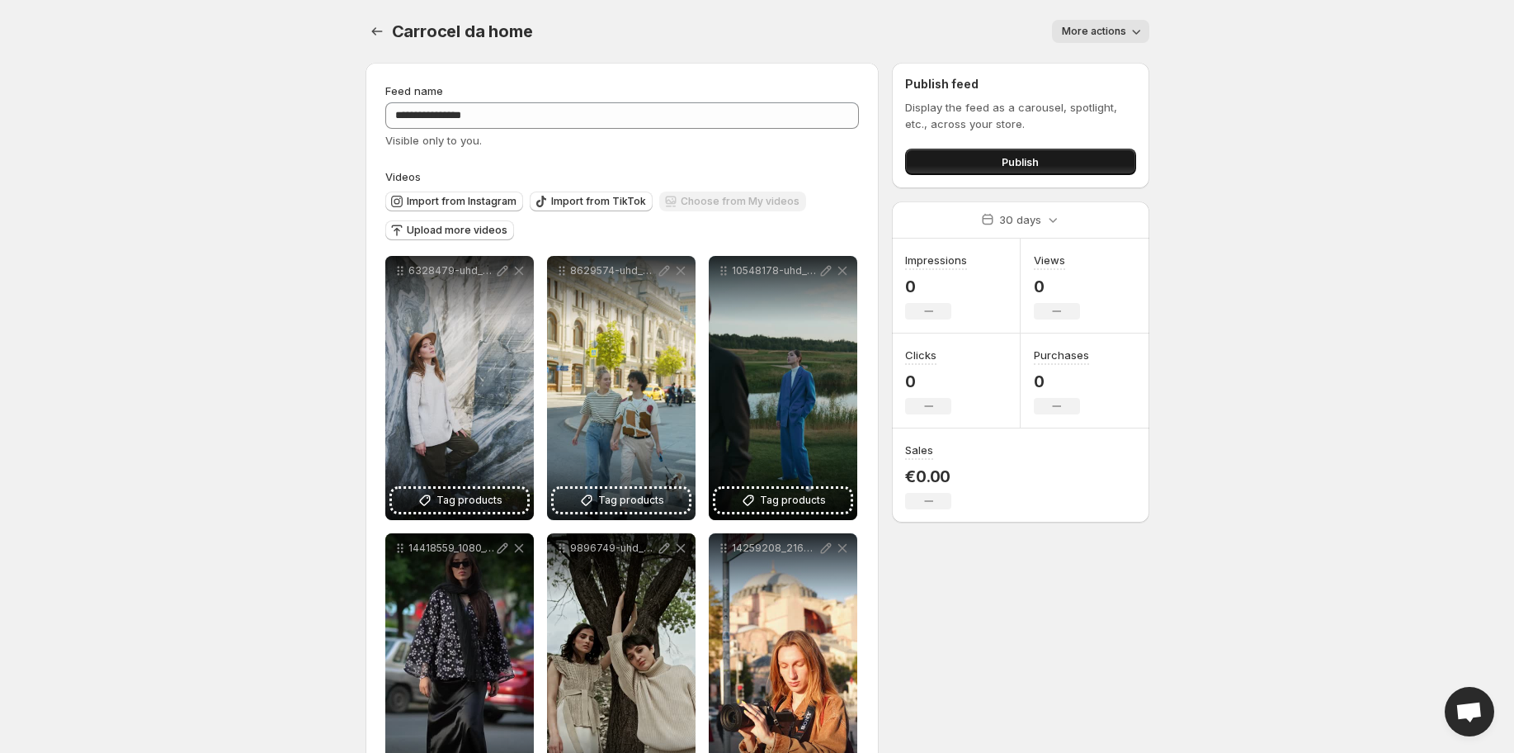
click at [1011, 168] on span "Publish" at bounding box center [1020, 161] width 37 height 17
